Goal: Navigation & Orientation: Find specific page/section

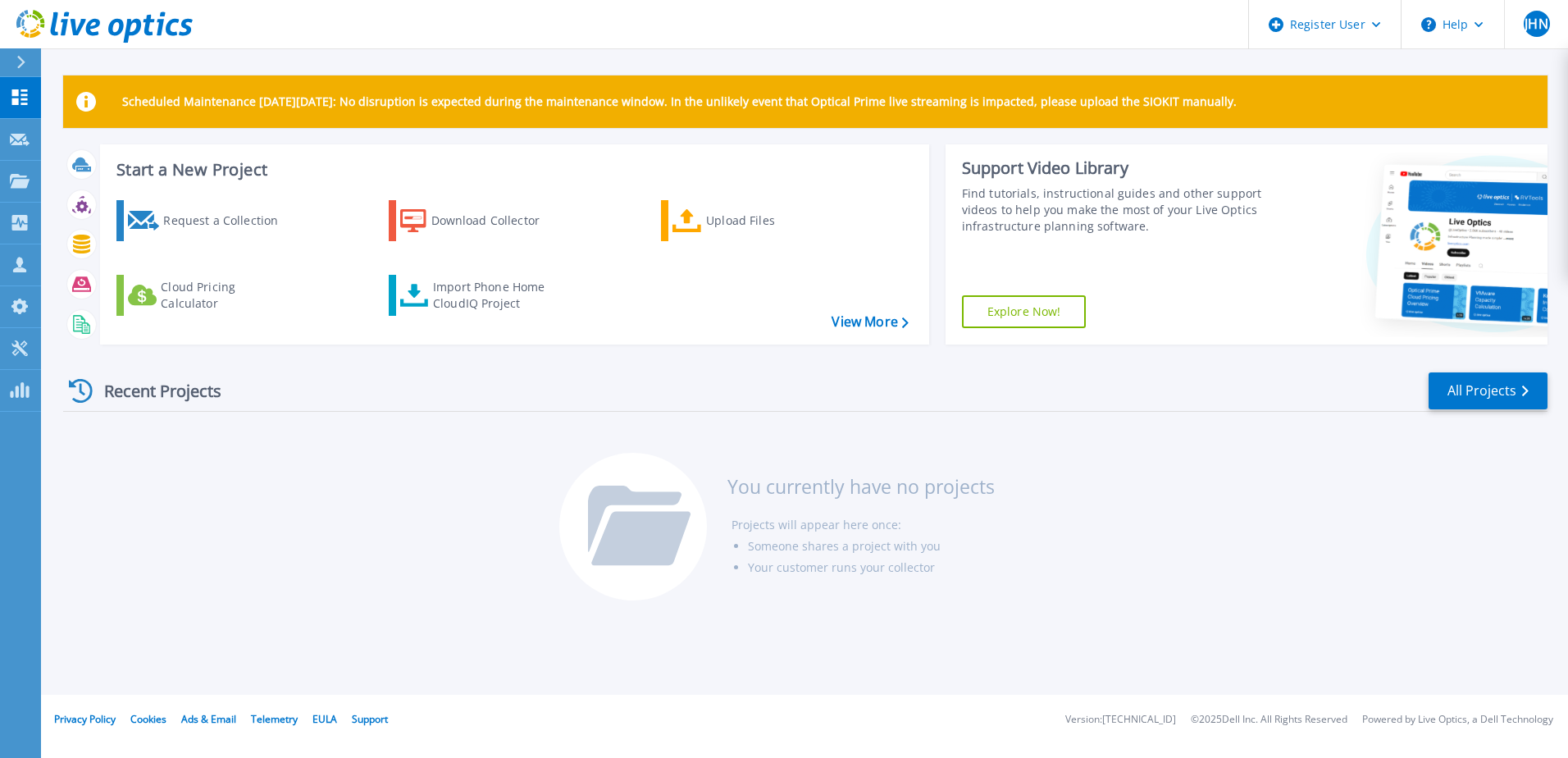
click at [20, 66] on icon at bounding box center [21, 62] width 8 height 13
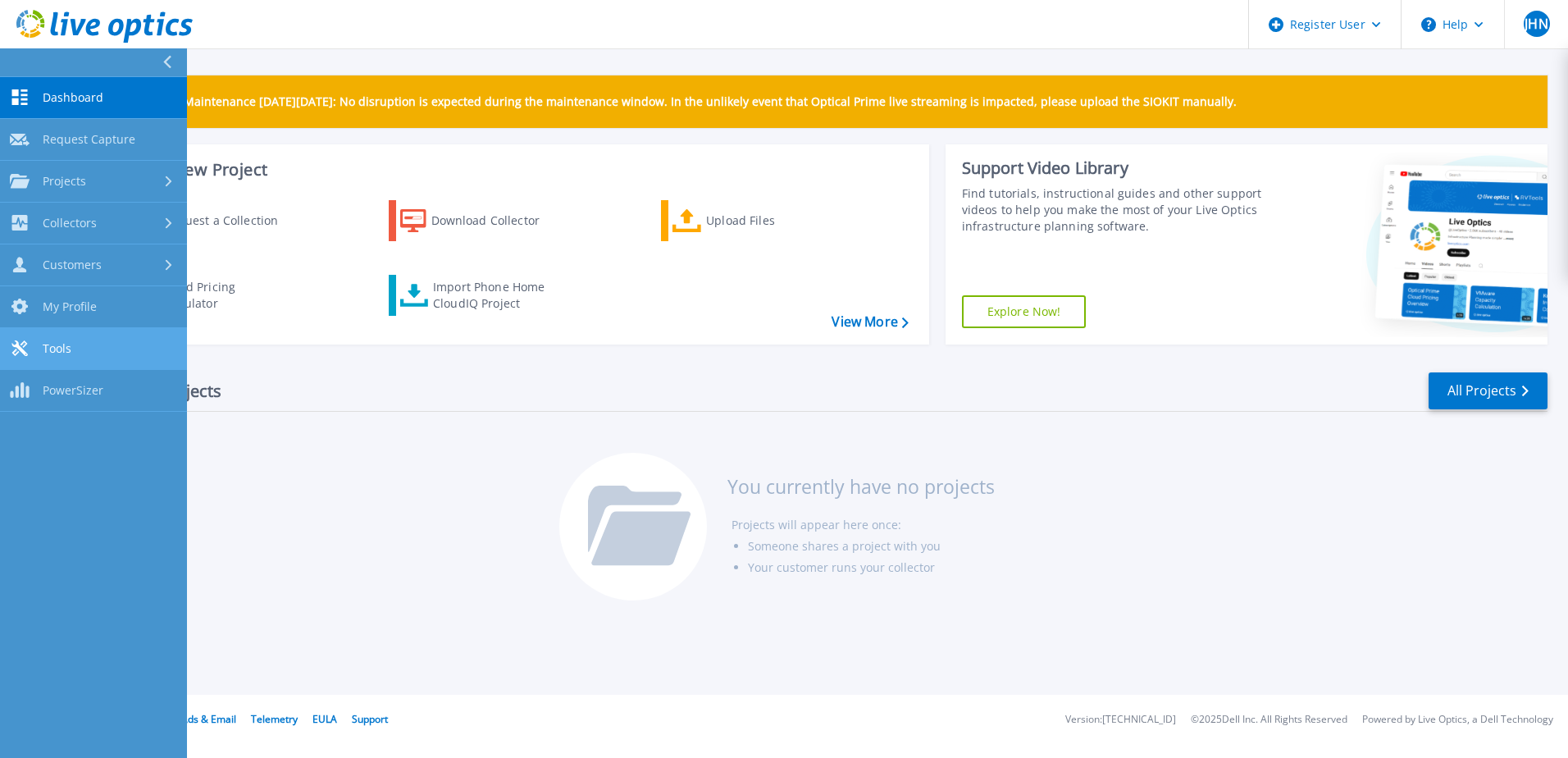
click at [110, 352] on link "Tools Tools" at bounding box center [94, 349] width 187 height 42
